Goal: Check status: Check status

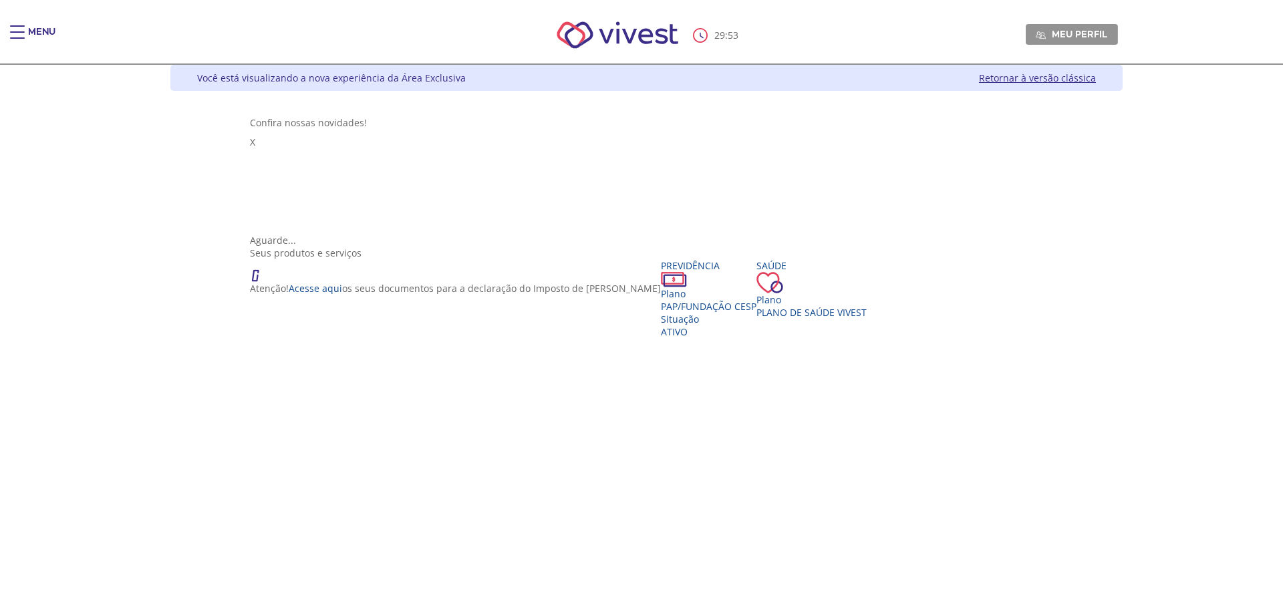
click at [23, 34] on div "Main header" at bounding box center [17, 38] width 15 height 27
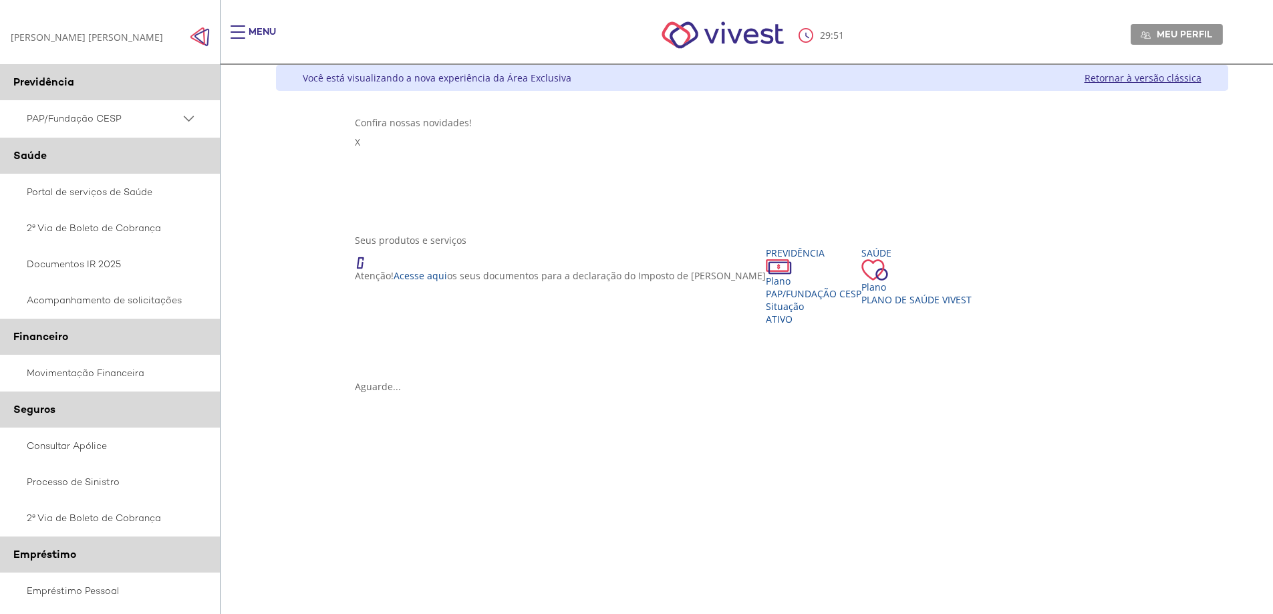
click at [237, 33] on div "Main header" at bounding box center [238, 38] width 15 height 27
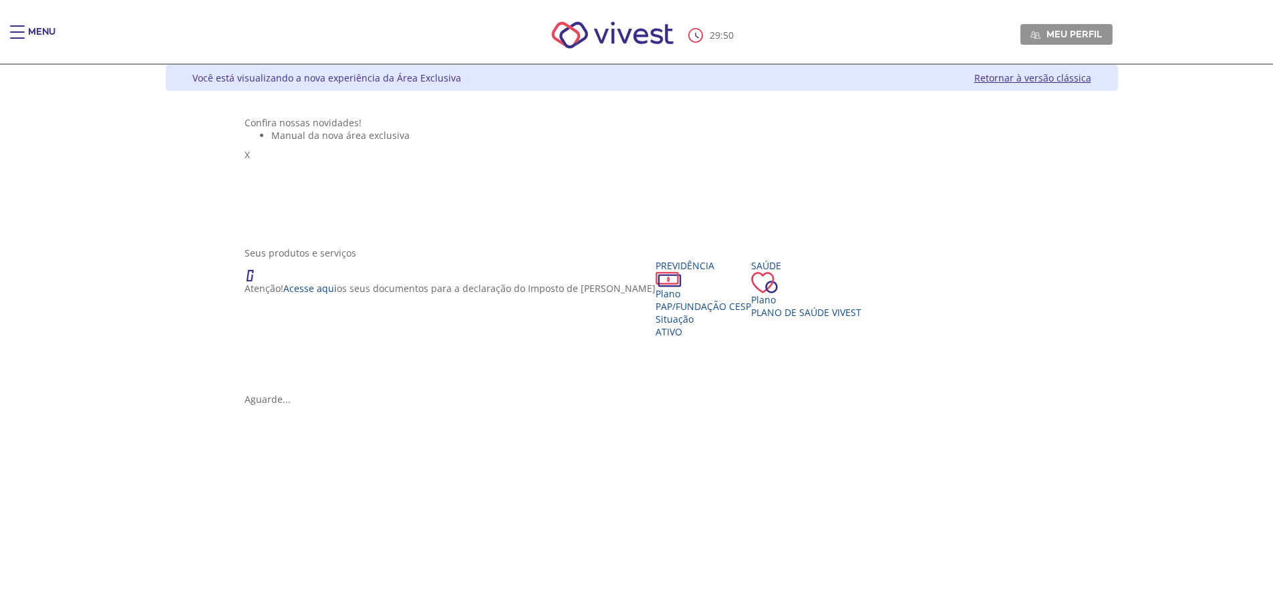
click at [360, 259] on div "Seus produtos e serviços" at bounding box center [642, 253] width 794 height 13
click at [656, 287] on div "Previdência" at bounding box center [704, 273] width 96 height 28
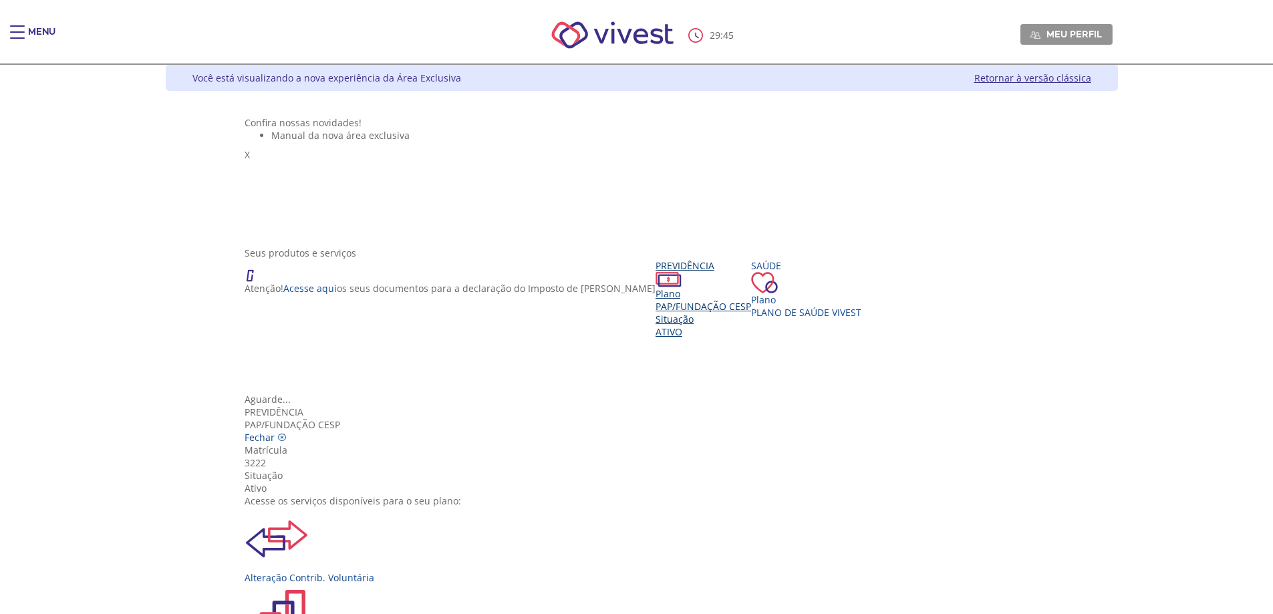
scroll to position [134, 0]
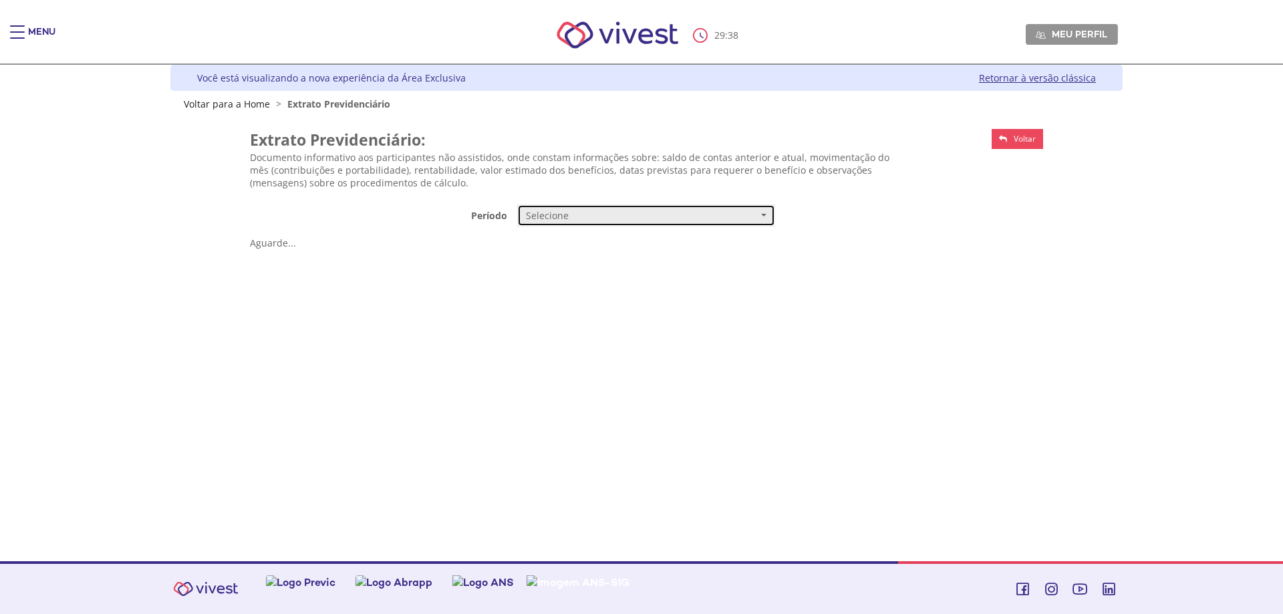
click at [617, 217] on span "Selecione" at bounding box center [642, 215] width 232 height 13
click at [560, 239] on link "Mensal" at bounding box center [646, 240] width 257 height 23
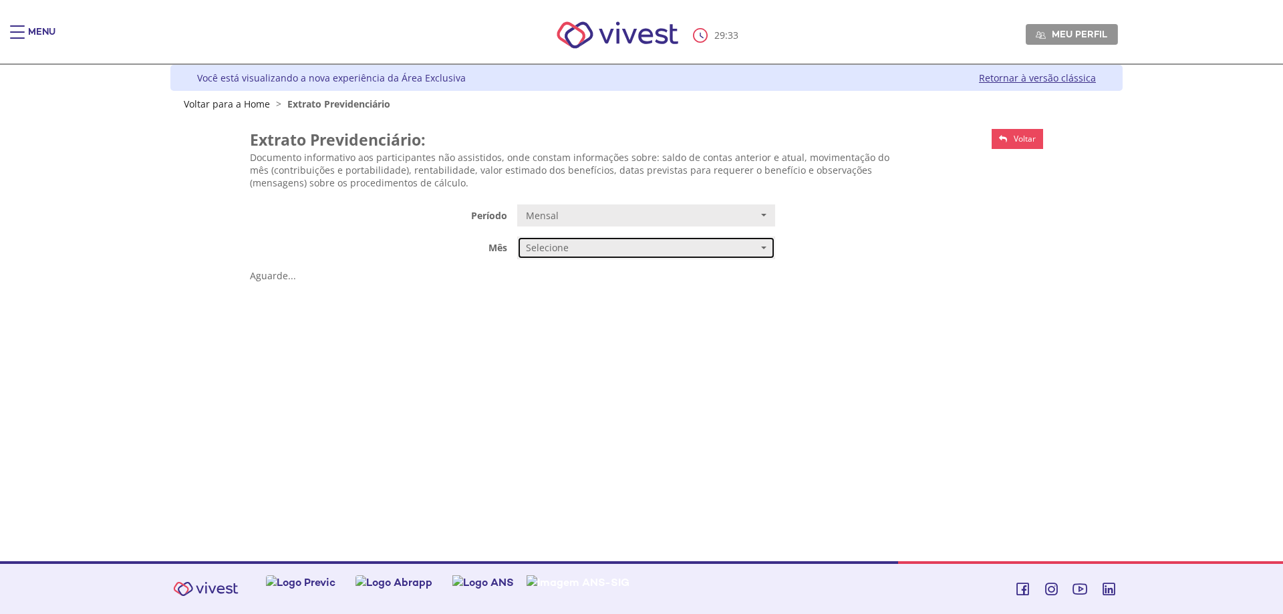
click at [571, 243] on span "Selecione" at bounding box center [642, 247] width 232 height 13
click at [555, 278] on span "JULHO/2025" at bounding box center [550, 274] width 45 height 10
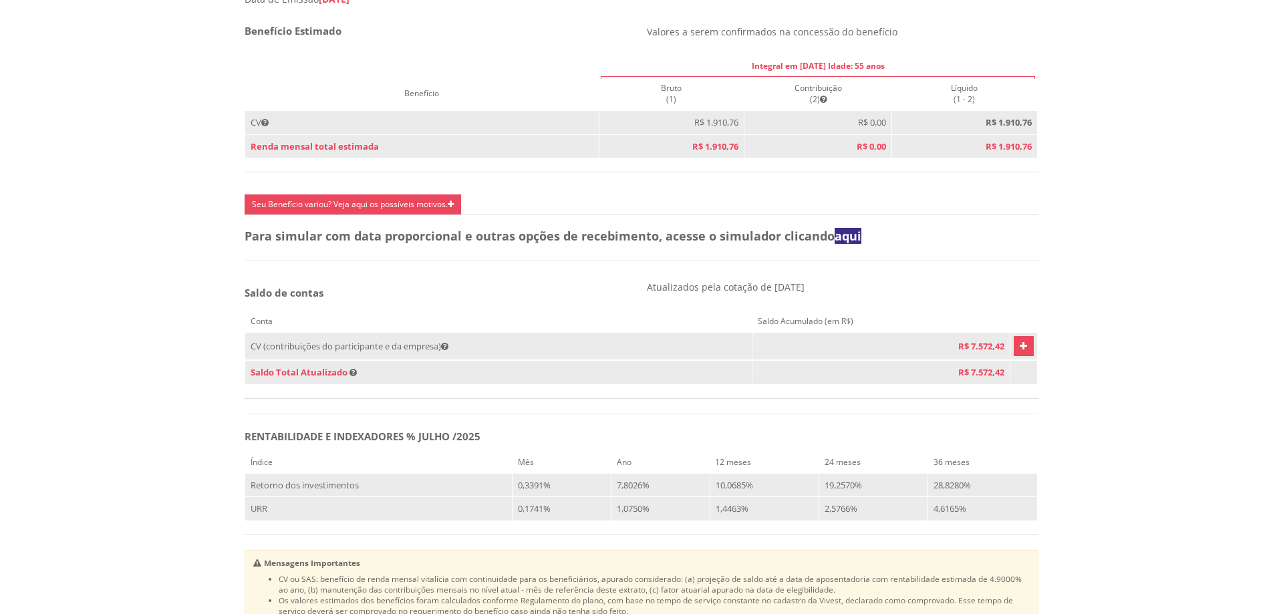
scroll to position [668, 0]
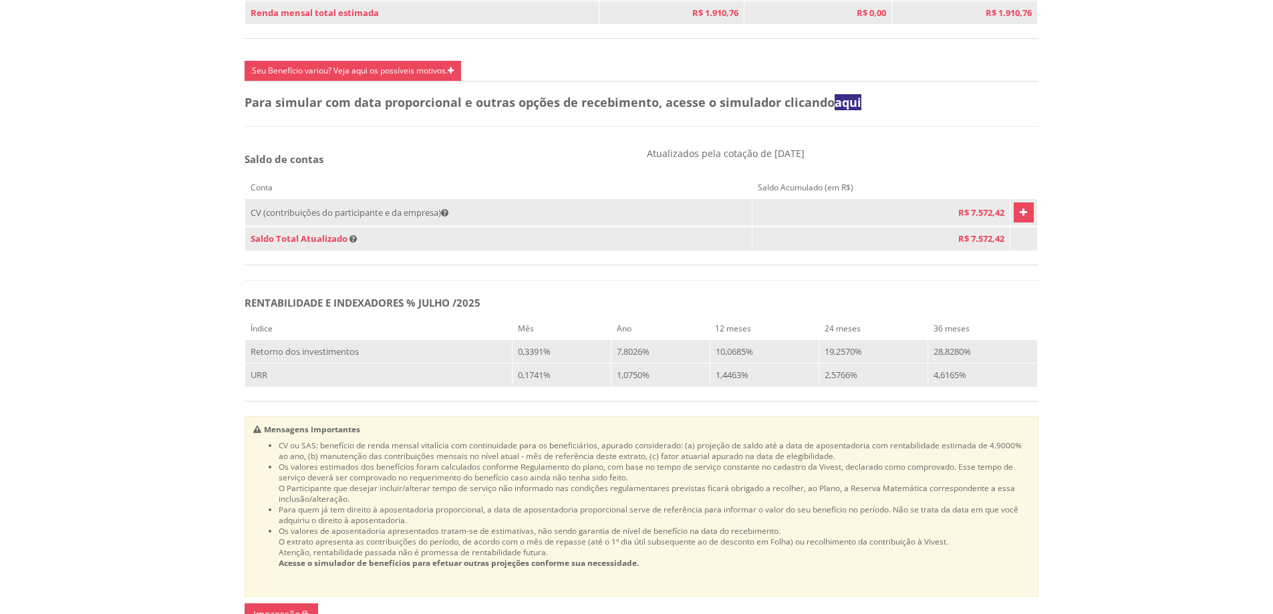
click at [1019, 223] on link "Vivest" at bounding box center [1024, 213] width 20 height 20
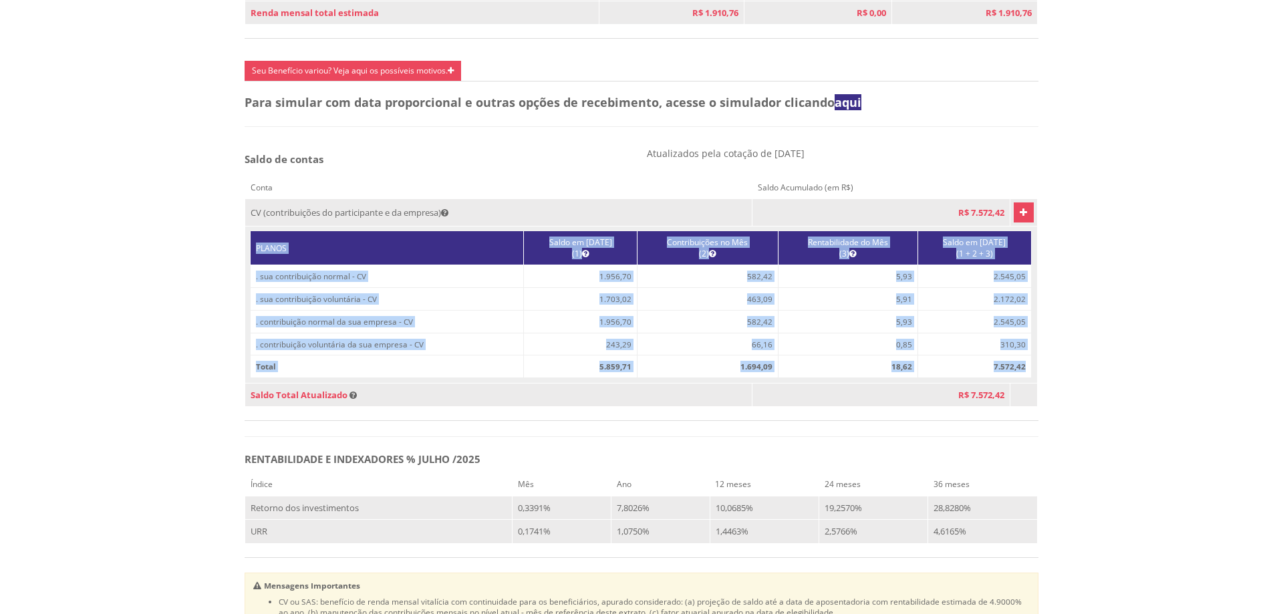
drag, startPoint x: 265, startPoint y: 269, endPoint x: 1019, endPoint y: 394, distance: 764.2
click at [1019, 378] on table "PLANOS Saldo em [DATE] (1) Contribuições no Mês (2) Rentabilidade do Mês (3) Sa…" at bounding box center [641, 304] width 782 height 147
copy table "PLANOS Saldo em [DATE] (1) Contribuições no Mês (2) Rentabilidade do Mês (3) Sa…"
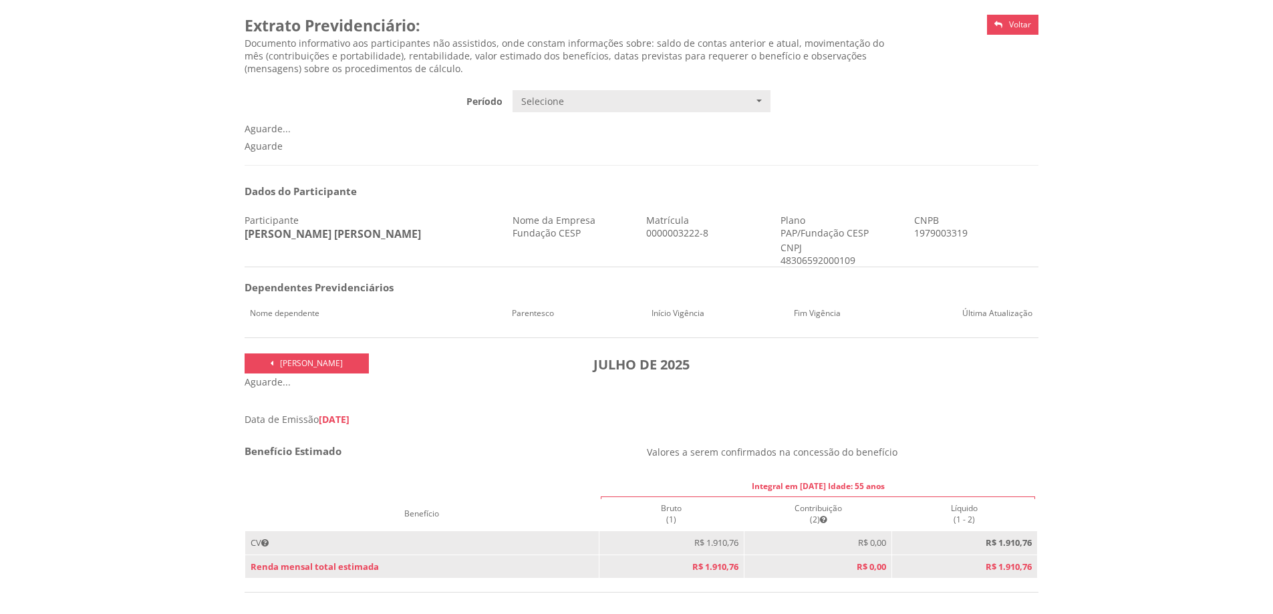
scroll to position [0, 0]
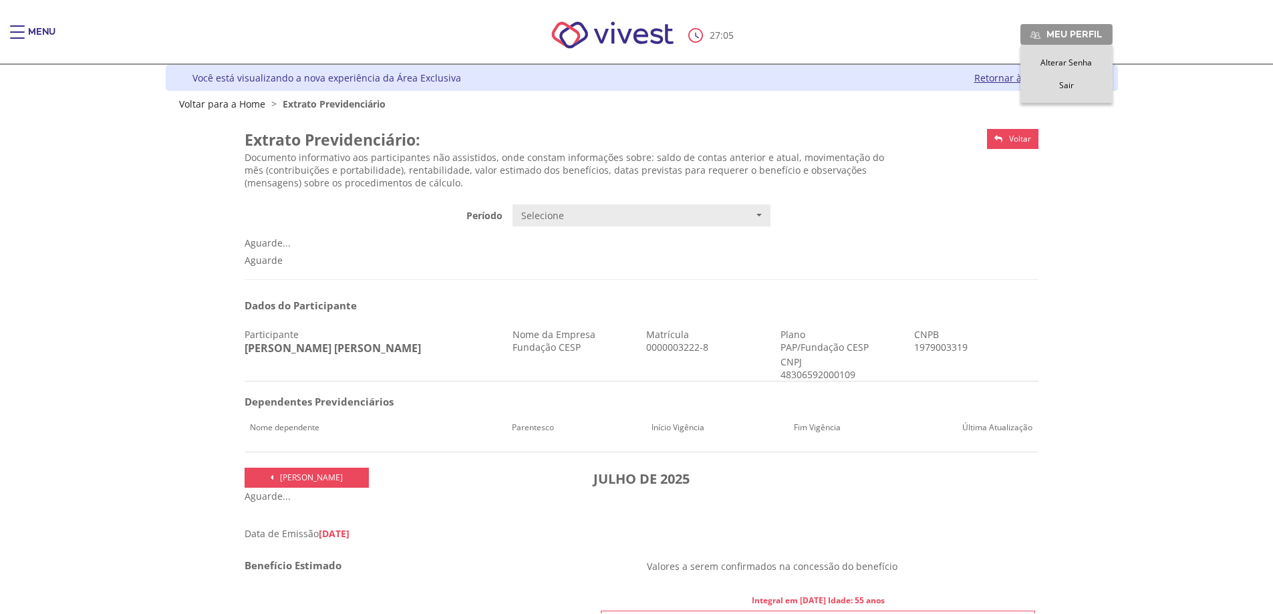
click at [1059, 83] on link "Sair" at bounding box center [1066, 85] width 91 height 11
